Goal: Navigation & Orientation: Find specific page/section

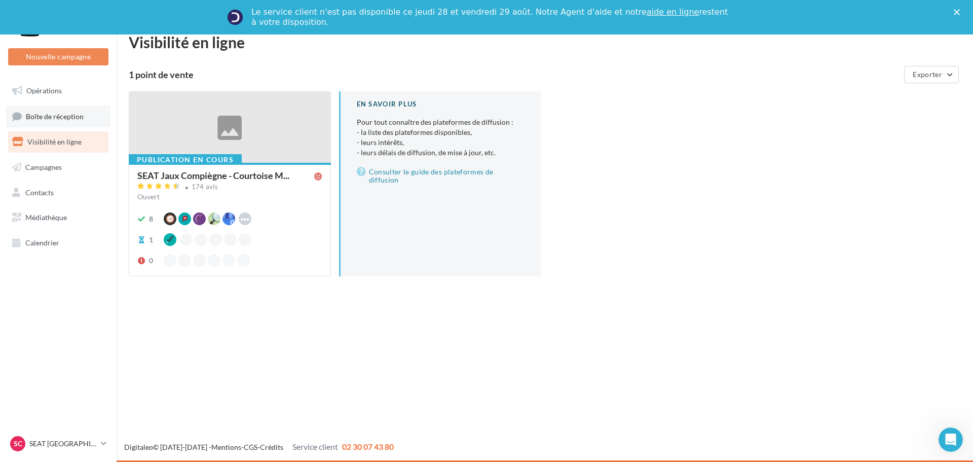
click at [64, 105] on link "Boîte de réception" at bounding box center [58, 116] width 104 height 22
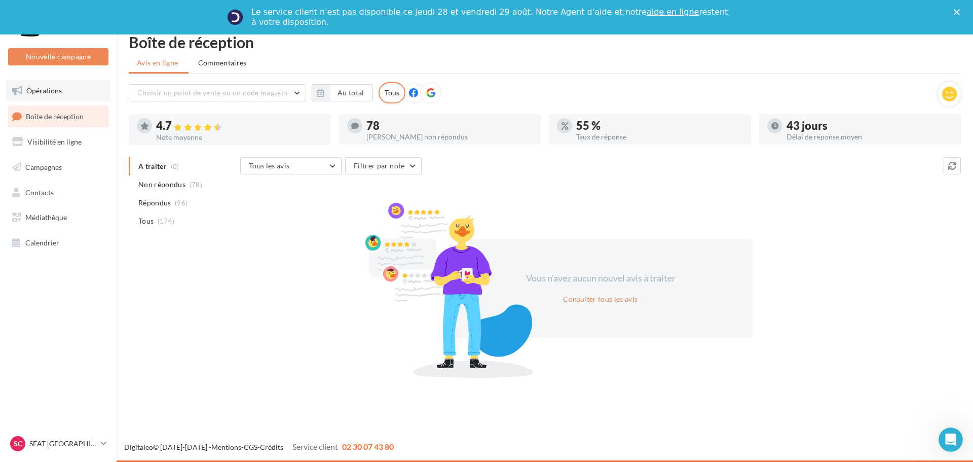
click at [60, 83] on link "Opérations" at bounding box center [58, 90] width 104 height 21
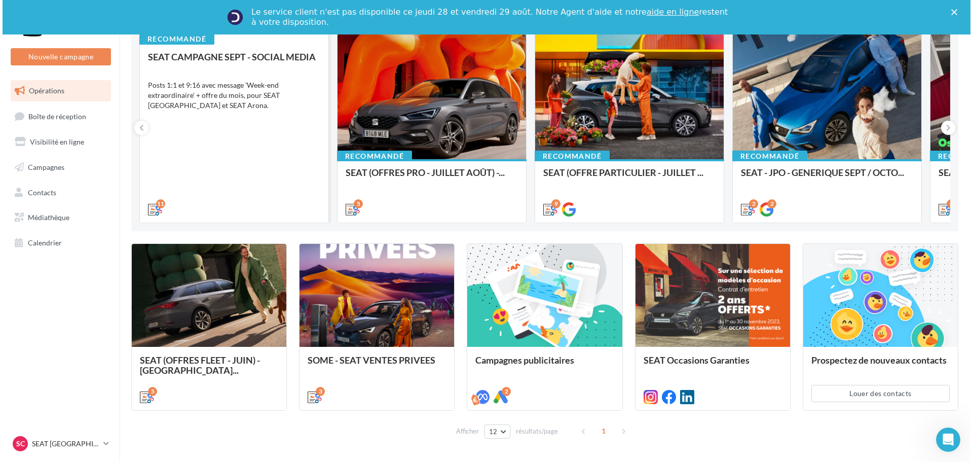
scroll to position [121, 0]
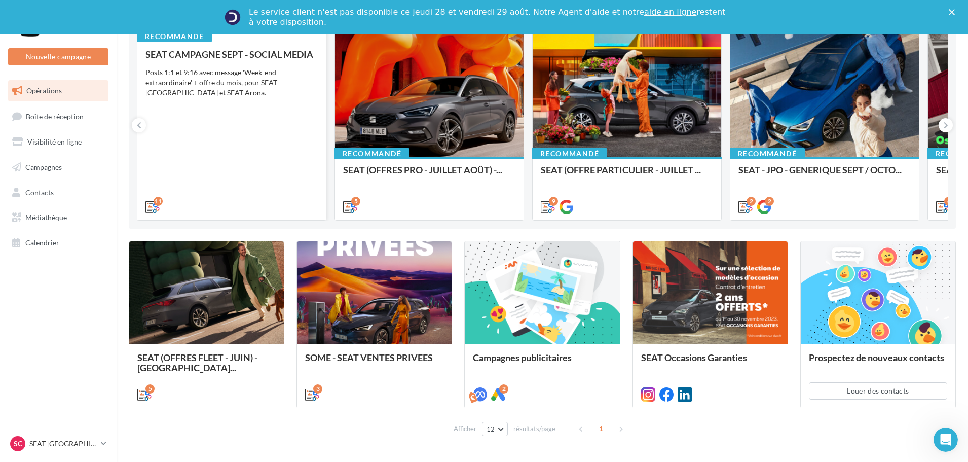
click at [289, 152] on div "SEAT CAMPAGNE SEPT - SOCIAL MEDIA Posts 1:1 et 9:16 avec message 'Week-end extr…" at bounding box center [231, 130] width 172 height 162
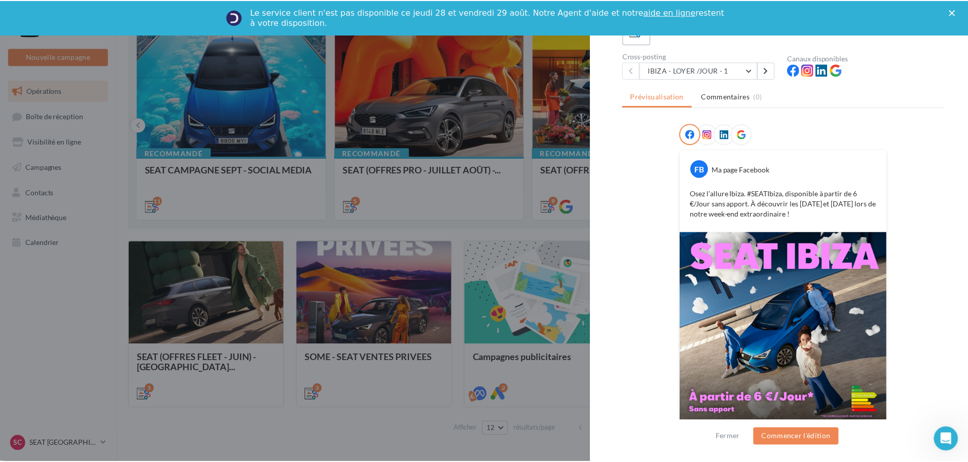
scroll to position [102, 0]
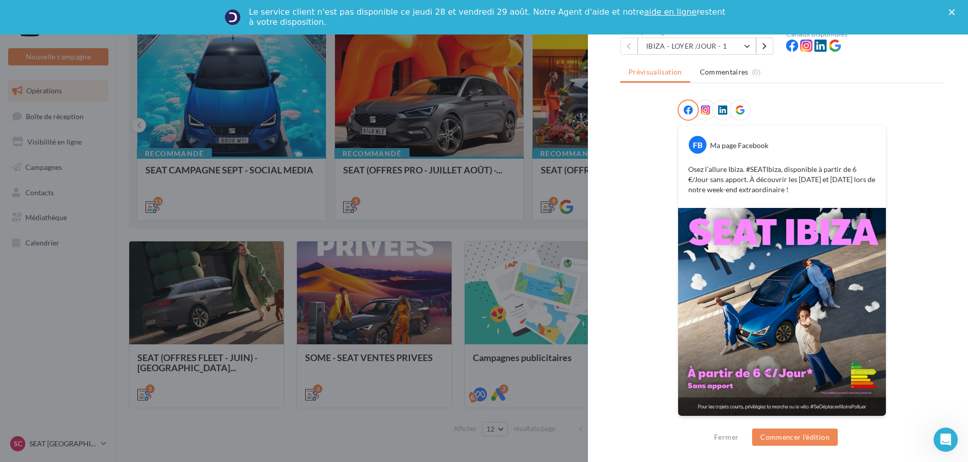
click at [542, 227] on div at bounding box center [484, 231] width 968 height 462
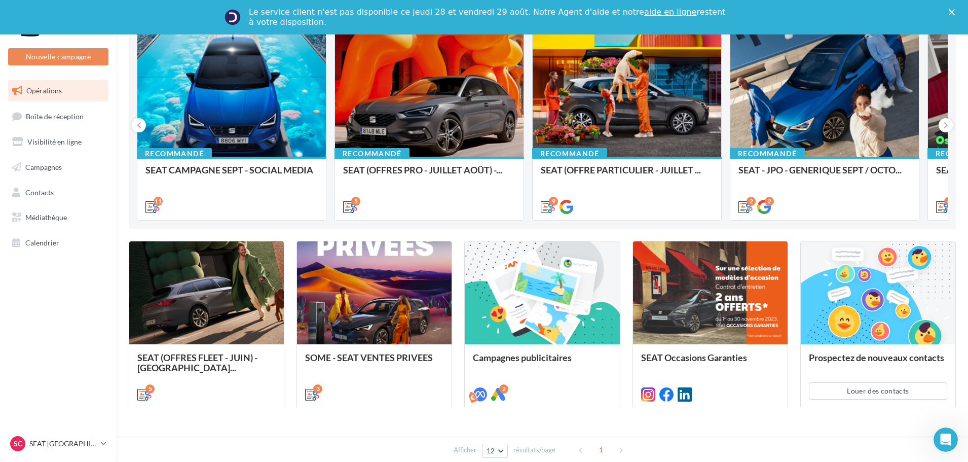
scroll to position [0, 0]
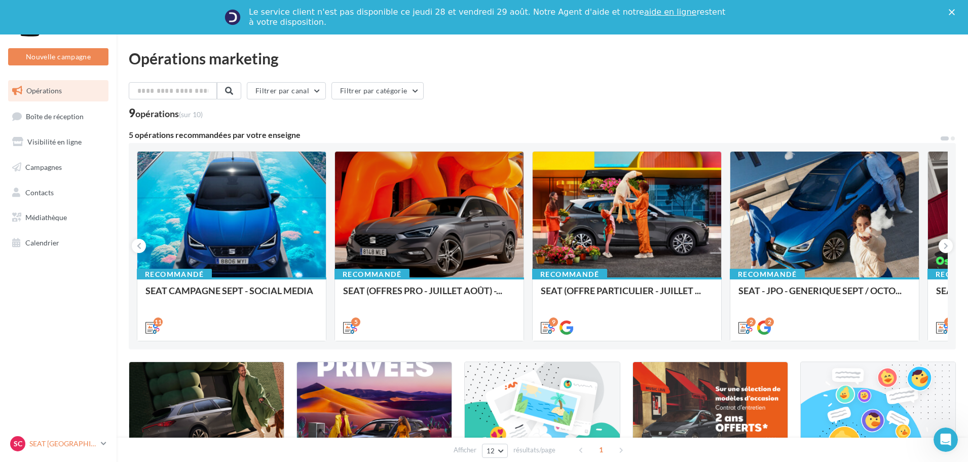
click at [84, 450] on div "SC SEAT [GEOGRAPHIC_DATA] SEAT-TILLE" at bounding box center [53, 443] width 87 height 15
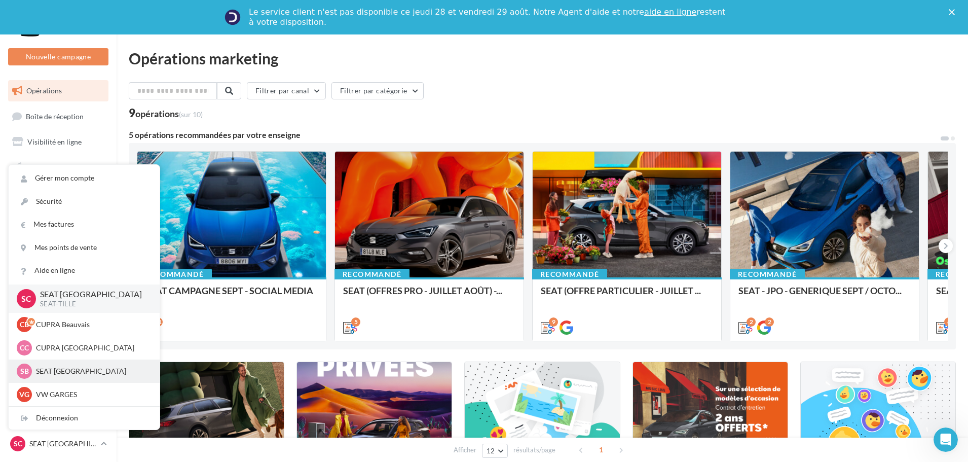
click at [69, 374] on p "SEAT [GEOGRAPHIC_DATA]" at bounding box center [91, 371] width 111 height 10
